Goal: Transaction & Acquisition: Register for event/course

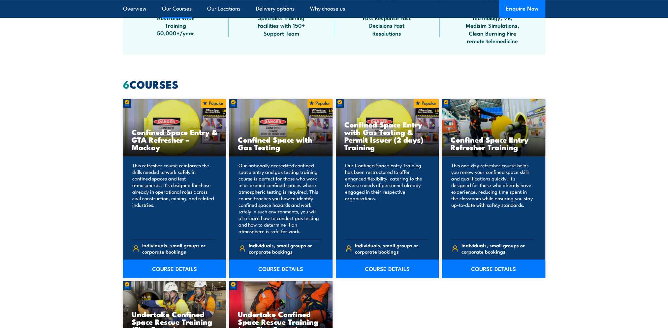
scroll to position [494, 0]
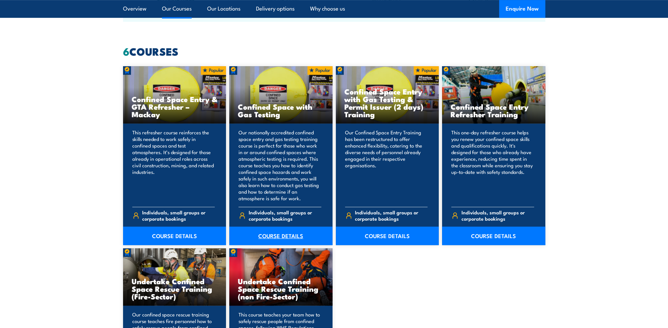
click at [283, 236] on link "COURSE DETAILS" at bounding box center [280, 236] width 103 height 18
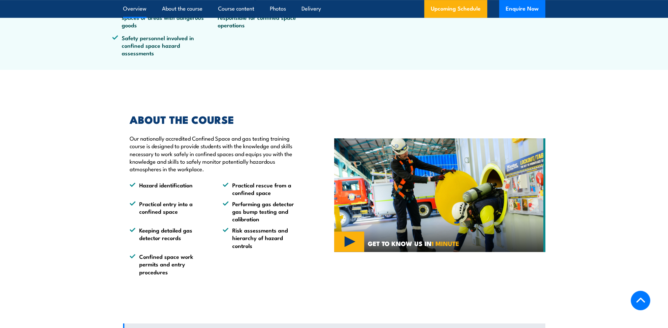
scroll to position [494, 0]
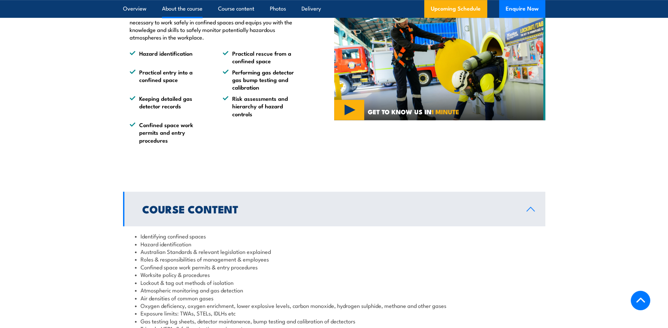
click at [580, 100] on section "ABOUT THE COURSE Our nationally accredited Confined Space and gas testing train…" at bounding box center [334, 63] width 668 height 194
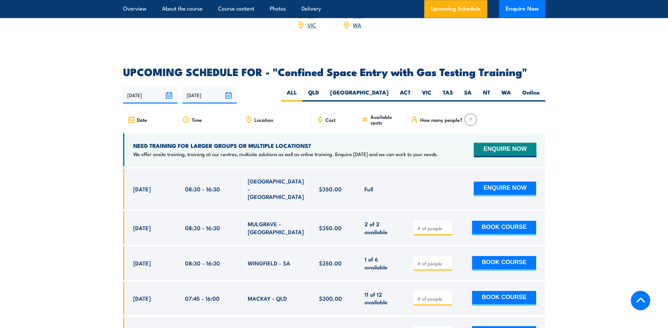
scroll to position [1187, 0]
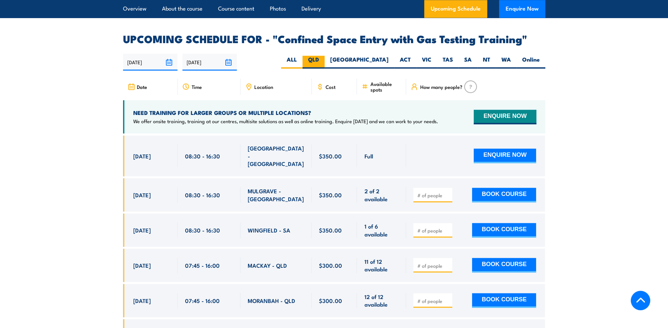
click at [324, 56] on label "QLD" at bounding box center [313, 62] width 22 height 13
click at [323, 56] on input "QLD" at bounding box center [321, 58] width 4 height 4
radio input "true"
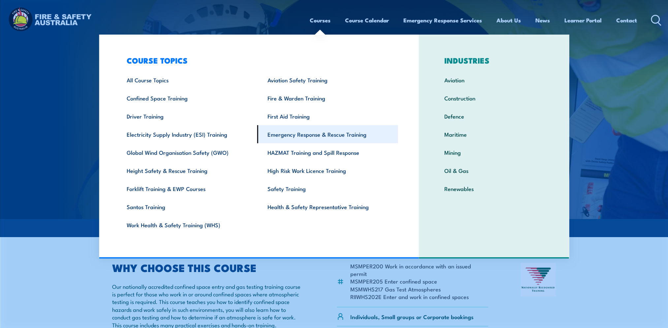
drag, startPoint x: 315, startPoint y: 20, endPoint x: 393, endPoint y: 141, distance: 144.1
click at [315, 20] on link "Courses" at bounding box center [320, 20] width 21 height 17
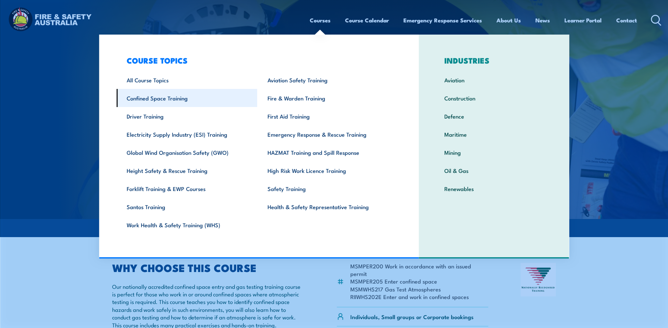
click at [155, 98] on link "Confined Space Training" at bounding box center [186, 98] width 141 height 18
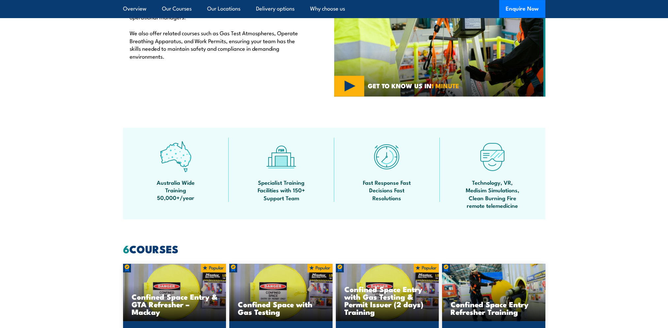
scroll to position [461, 0]
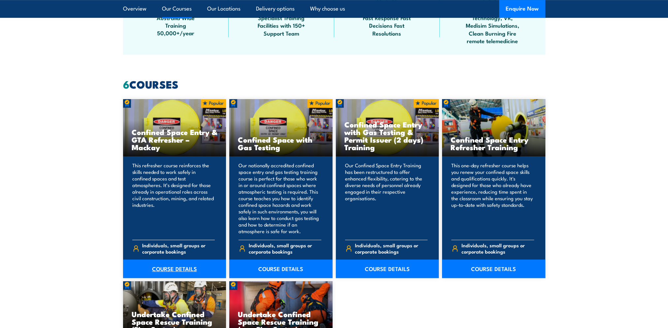
click at [180, 268] on link "COURSE DETAILS" at bounding box center [174, 269] width 103 height 18
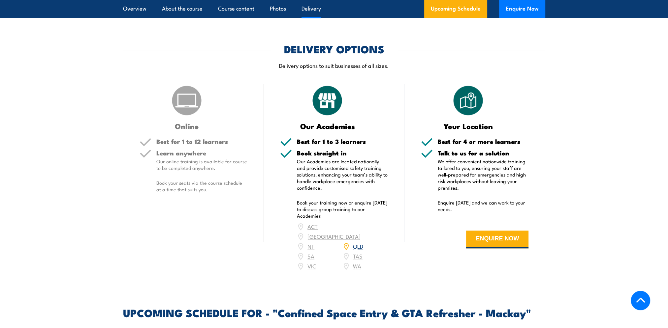
scroll to position [890, 0]
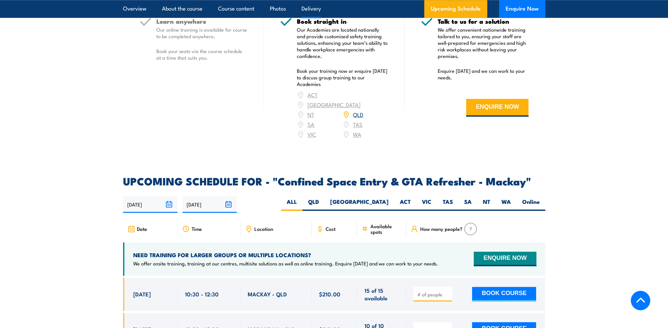
click at [477, 186] on h2 "UPCOMING SCHEDULE FOR - "Confined Space Entry & GTA Refresher - Mackay"" at bounding box center [334, 180] width 422 height 9
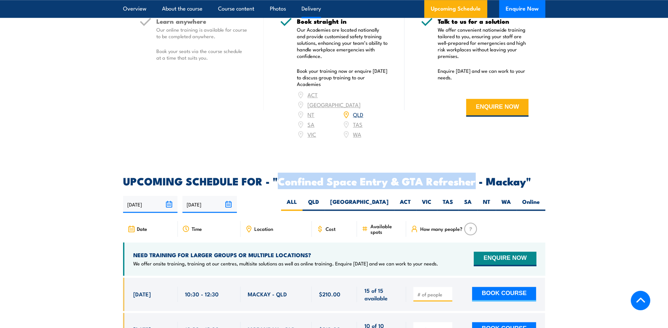
drag, startPoint x: 474, startPoint y: 187, endPoint x: 281, endPoint y: 185, distance: 193.2
click at [281, 185] on h2 "UPCOMING SCHEDULE FOR - "Confined Space Entry & GTA Refresher - Mackay"" at bounding box center [334, 180] width 422 height 9
copy h2 "Confined Space Entry & GTA Refresher"
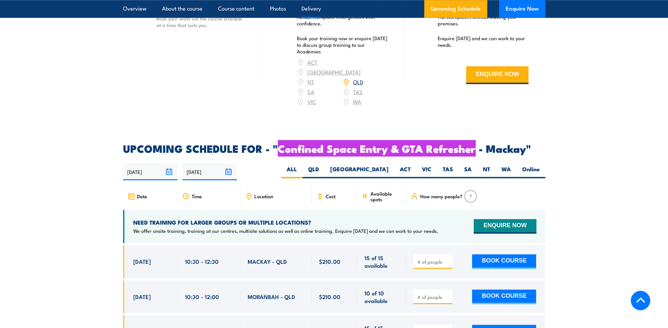
scroll to position [923, 0]
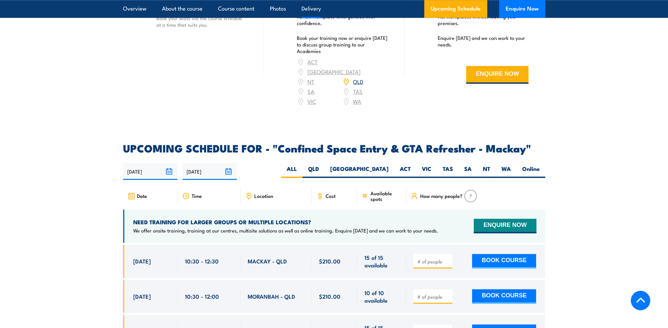
click at [423, 269] on div at bounding box center [432, 261] width 39 height 15
click at [427, 265] on input "number" at bounding box center [433, 261] width 33 height 7
type input "1"
click at [500, 263] on button "BOOK COURSE" at bounding box center [504, 261] width 64 height 15
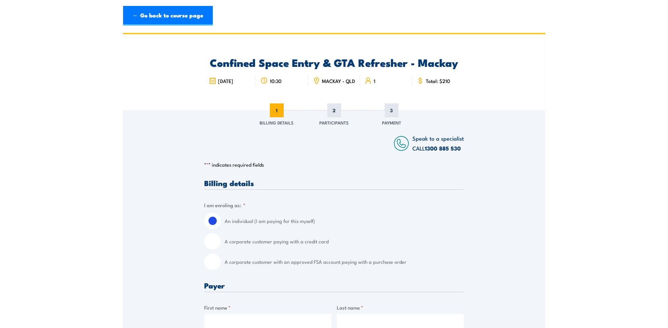
scroll to position [99, 0]
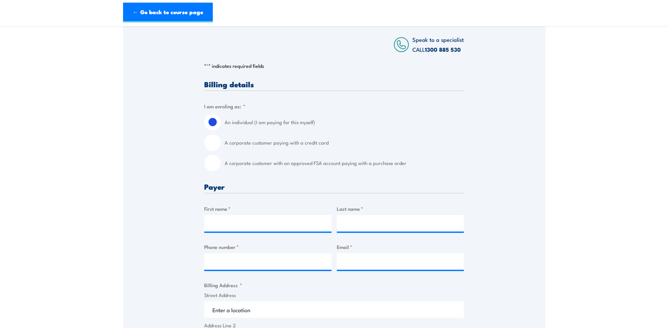
click at [217, 169] on input "A corporate customer with an approved FSA account paying with a purchase order" at bounding box center [212, 163] width 16 height 16
radio input "true"
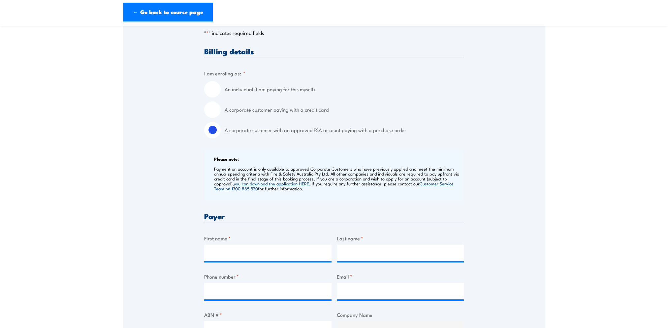
scroll to position [231, 0]
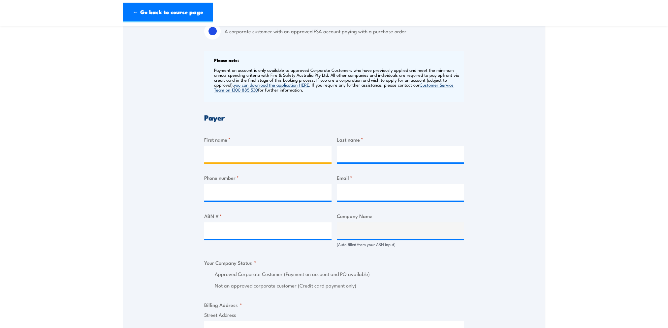
click at [222, 156] on input "First name *" at bounding box center [267, 154] width 127 height 16
type input "Tara"
type input "Walker"
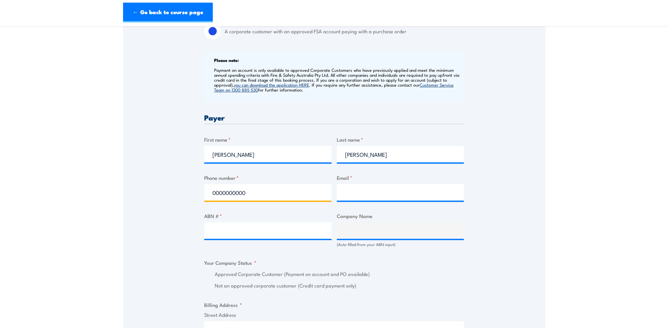
type input "0000000000"
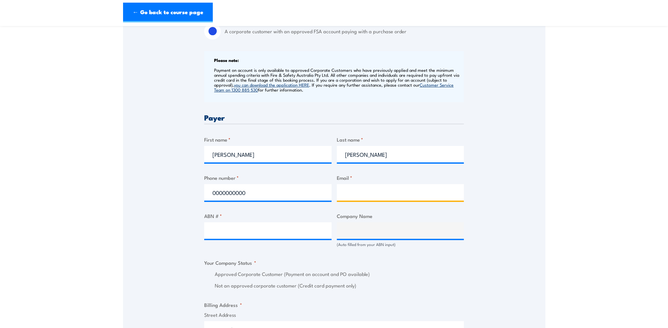
click at [373, 192] on input "Email *" at bounding box center [400, 192] width 127 height 16
paste input "bmatrainingbookingforminbox@bhp.com"
type input "bmatrainingbookingforminbox@bhp.com"
click at [248, 220] on label "ABN # *" at bounding box center [267, 216] width 127 height 8
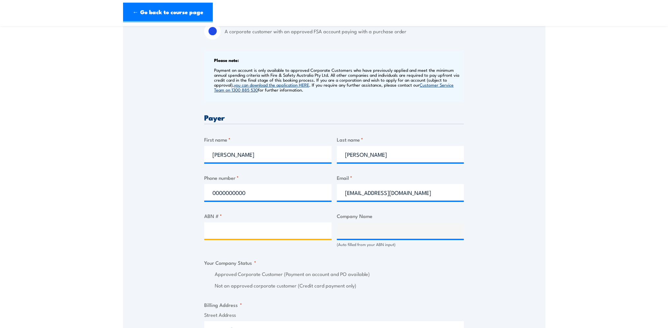
click at [248, 223] on input "ABN # *" at bounding box center [267, 231] width 127 height 16
click at [235, 238] on input "ABN # *" at bounding box center [267, 231] width 127 height 16
click at [240, 234] on input "ABN # *" at bounding box center [267, 231] width 127 height 16
paste input "67096412752"
type input "67096412752"
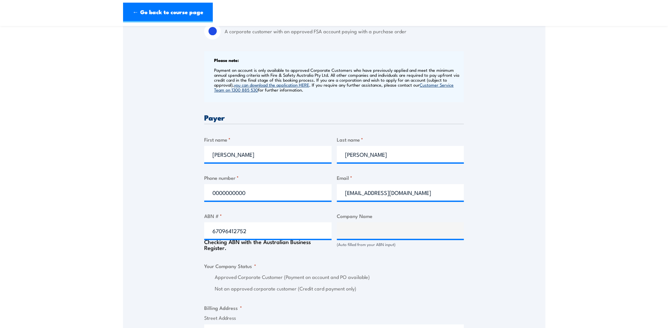
scroll to position [403, 0]
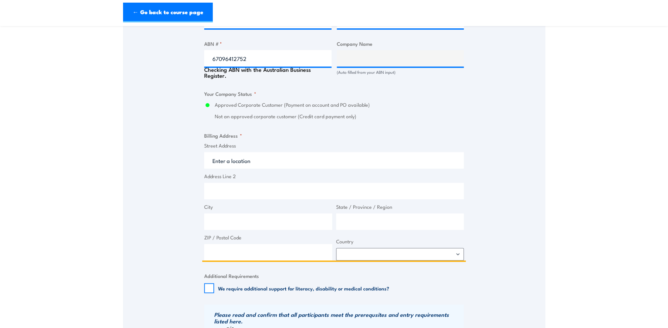
type input "BM ALLIANCE COAL OPERATIONS PTY LIMITED"
radio input "true"
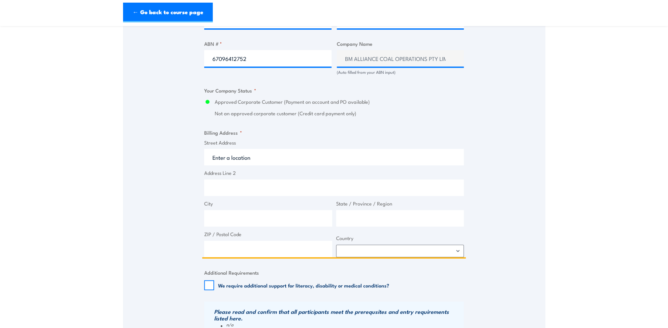
click at [246, 162] on input "Street Address" at bounding box center [333, 157] width 259 height 16
type input "GPO Box 1389"
type input "Brisbane"
type input "Queensland"
type input "4001"
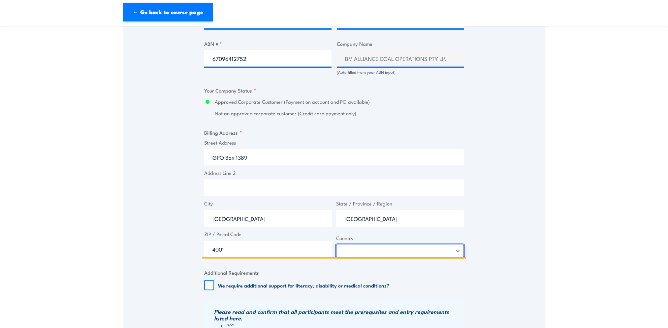
select select "Australia"
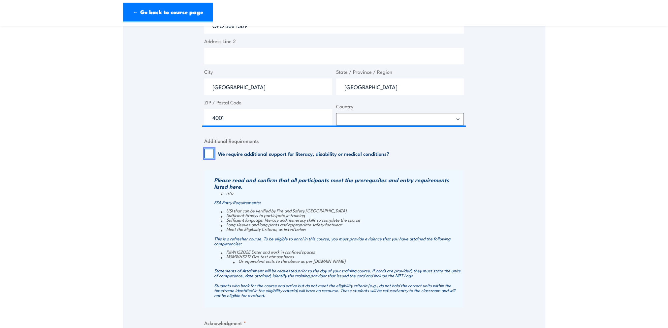
scroll to position [667, 0]
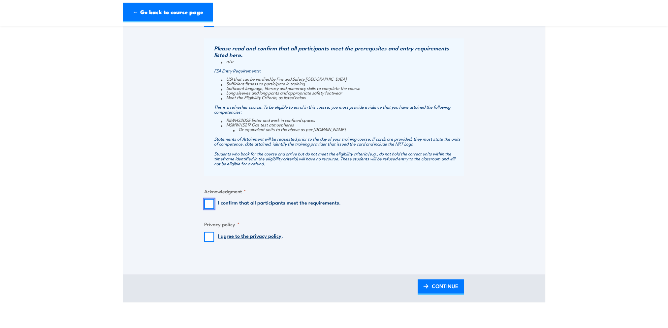
click at [210, 206] on input "I confirm that all participants meet the requirements." at bounding box center [209, 204] width 10 height 10
checkbox input "true"
click at [212, 236] on fieldset "Privacy policy * I agree to the privacy policy ." at bounding box center [333, 231] width 259 height 21
click at [210, 242] on input "I agree to the privacy policy ." at bounding box center [209, 237] width 10 height 10
checkbox input "true"
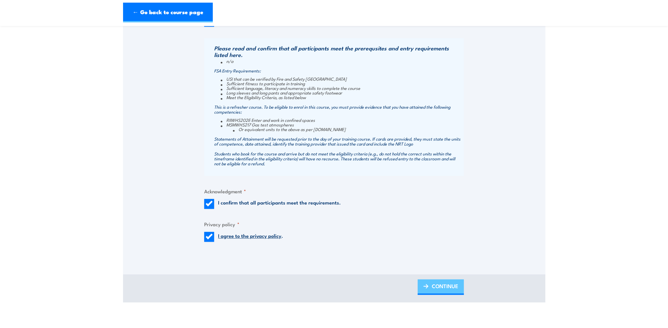
click at [435, 292] on span "CONTINUE" at bounding box center [444, 286] width 26 height 17
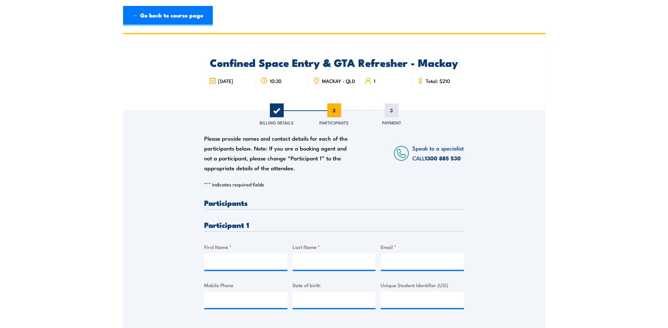
scroll to position [99, 0]
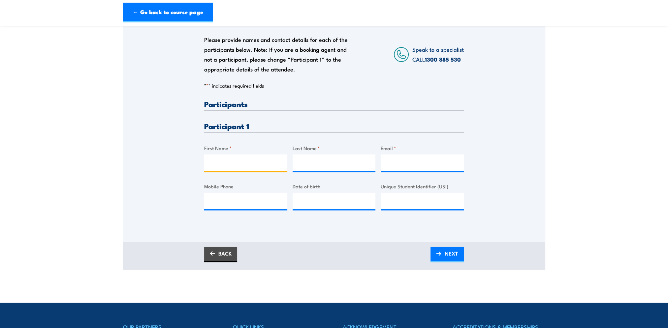
click at [210, 163] on input "First Name *" at bounding box center [245, 163] width 83 height 16
type input "John"
type input "Coyne"
click at [417, 171] on input "Email *" at bounding box center [421, 163] width 83 height 16
paste input "john.coyne@bhp.com"
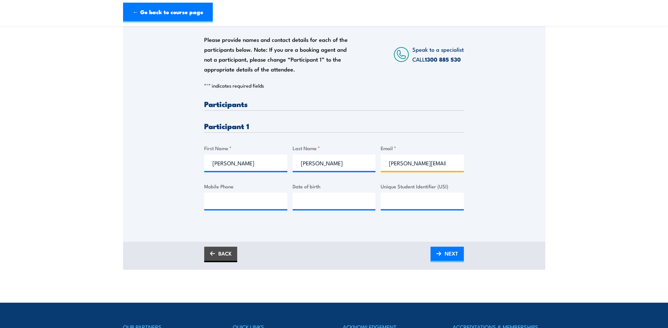
type input "john.coyne@bhp.com"
click at [240, 206] on input "Mobile Phone" at bounding box center [245, 201] width 83 height 16
paste input "438 423 960"
type input "0438 423 960"
click at [310, 206] on input "__/__/____" at bounding box center [333, 201] width 83 height 16
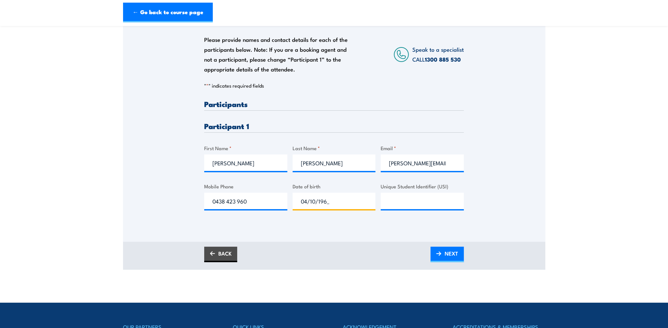
type input "04/10/1968"
click at [411, 209] on input "Unique Student Identifier (USI)" at bounding box center [421, 201] width 83 height 16
paste input "CPYVRS3X6K"
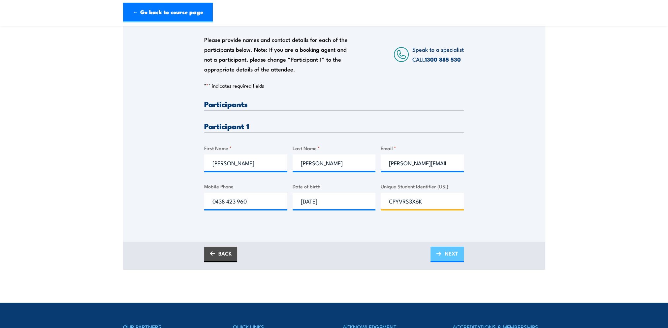
type input "CPYVRS3X6K"
click at [457, 260] on span "NEXT" at bounding box center [451, 253] width 14 height 17
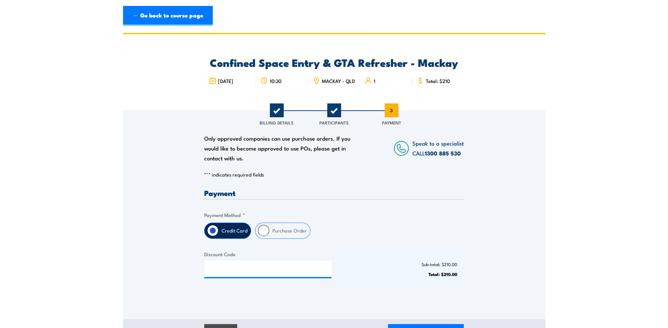
scroll to position [66, 0]
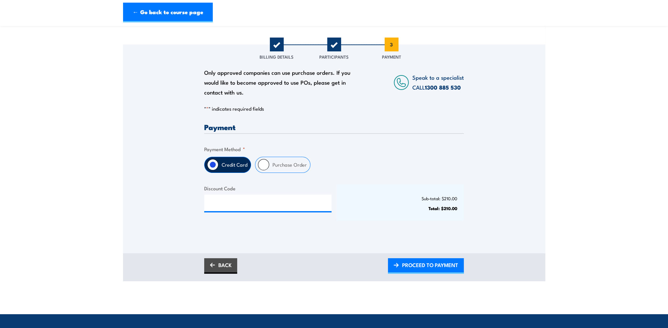
click at [271, 173] on label "Purchase Order" at bounding box center [289, 164] width 41 height 15
click at [269, 170] on input "Purchase Order" at bounding box center [263, 164] width 11 height 11
radio input "true"
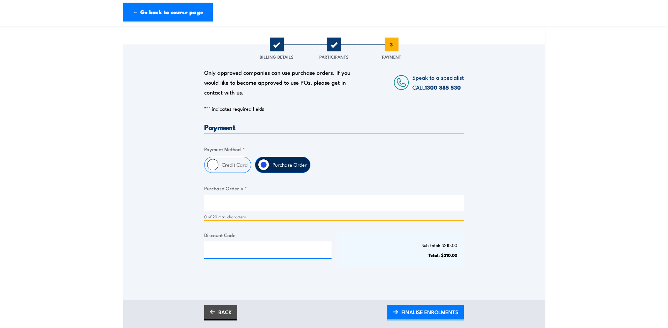
click at [277, 201] on input "Purchase Order # *" at bounding box center [333, 203] width 259 height 16
paste input "4518265506"
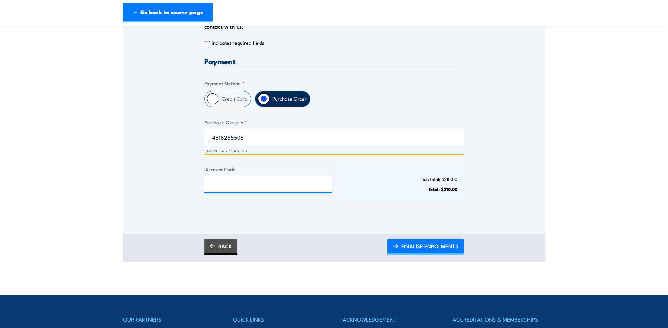
scroll to position [165, 0]
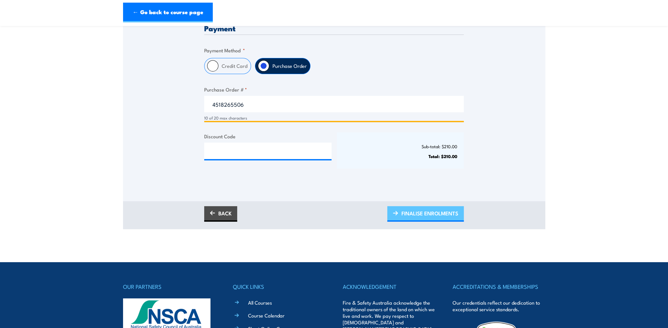
type input "4518265506"
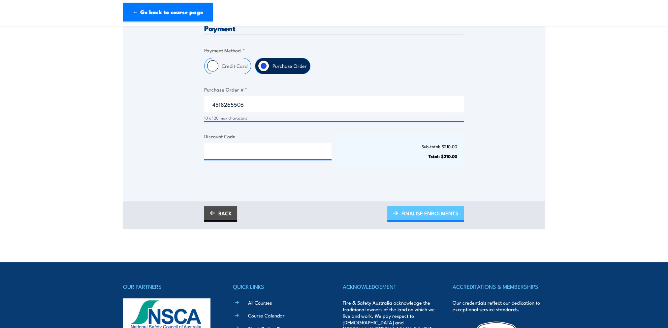
click at [409, 220] on span "FINALISE ENROLMENTS" at bounding box center [429, 213] width 57 height 17
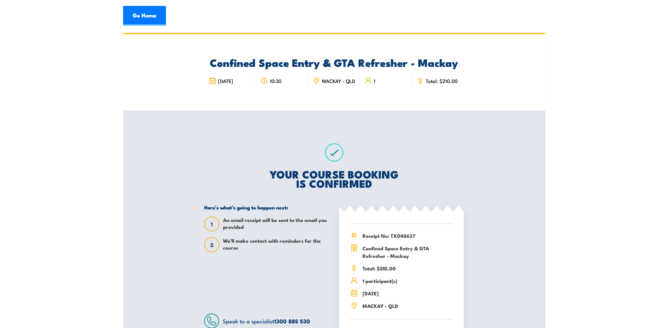
scroll to position [66, 0]
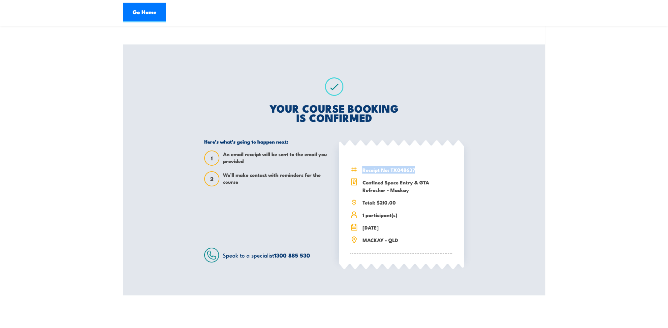
drag, startPoint x: 416, startPoint y: 175, endPoint x: 360, endPoint y: 176, distance: 55.7
click at [360, 174] on div "Receipt No: TX048637" at bounding box center [401, 170] width 102 height 8
copy span "Receipt No: TX048637"
